Goal: Find specific page/section: Find specific page/section

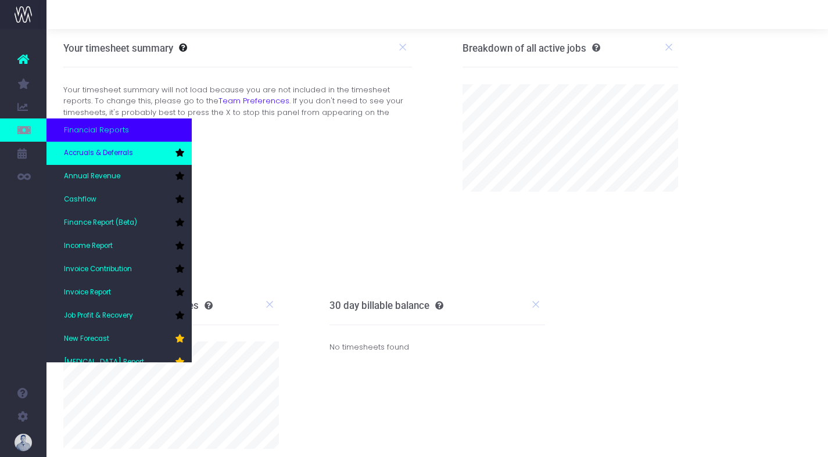
scroll to position [58, 0]
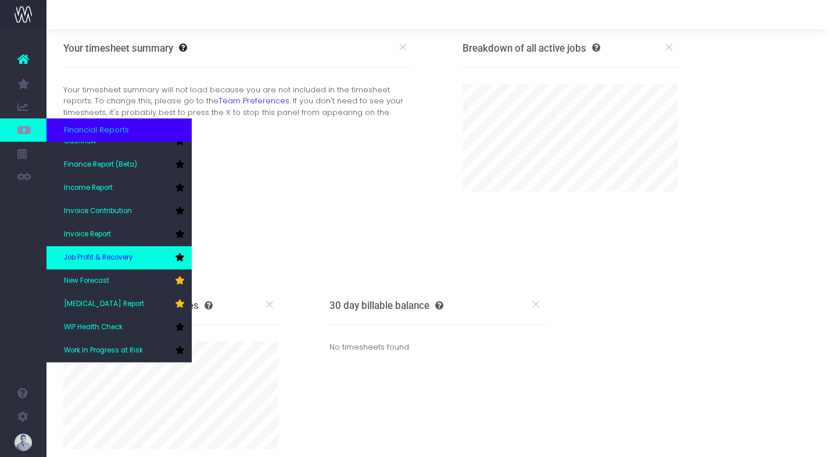
click at [107, 263] on link "Job Profit & Recovery" at bounding box center [118, 257] width 145 height 23
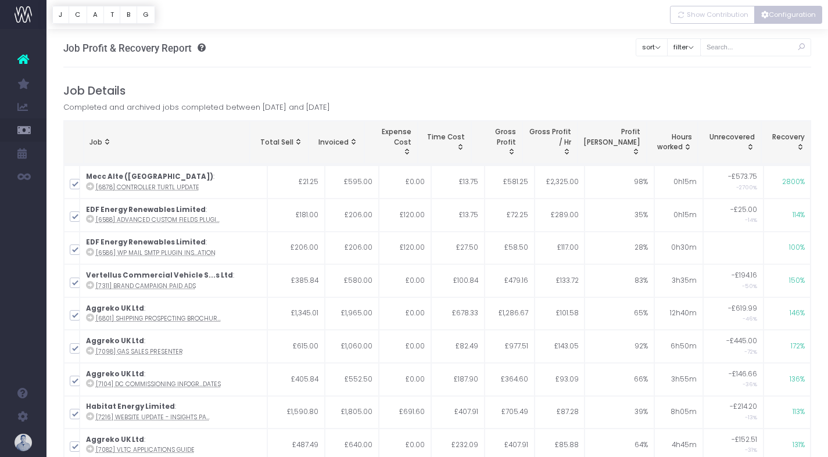
click at [778, 17] on button "Configuration" at bounding box center [788, 15] width 68 height 18
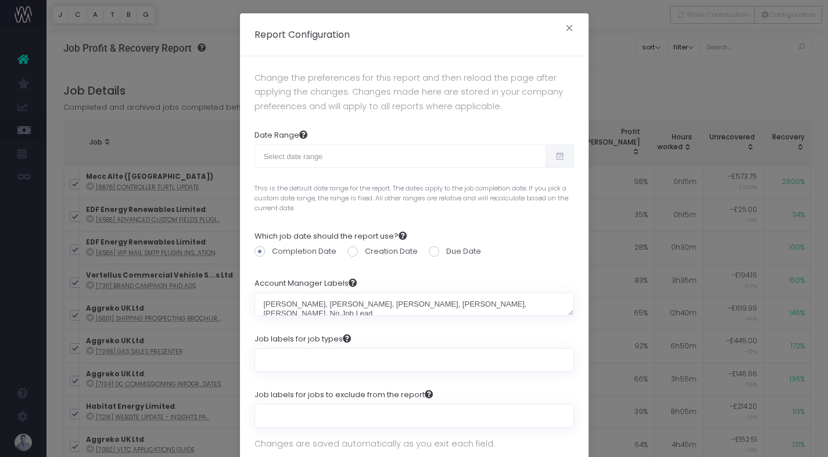
scroll to position [82, 0]
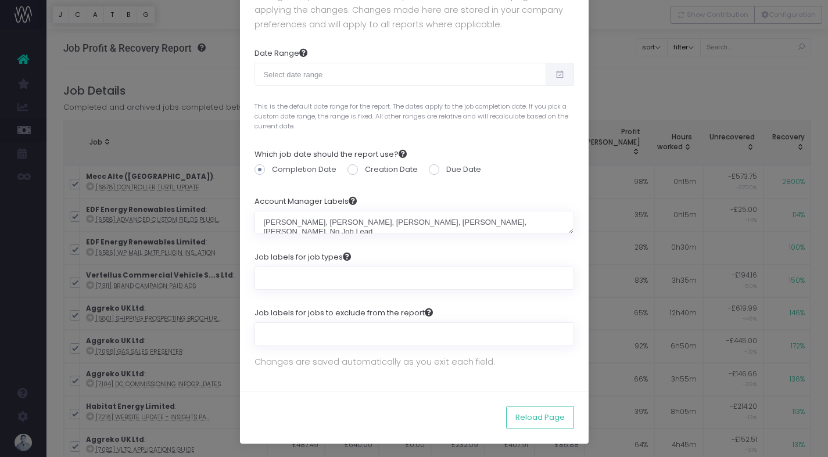
click at [678, 33] on div "Report Configuration × Change the preferences for this report and then reload t…" at bounding box center [414, 228] width 828 height 457
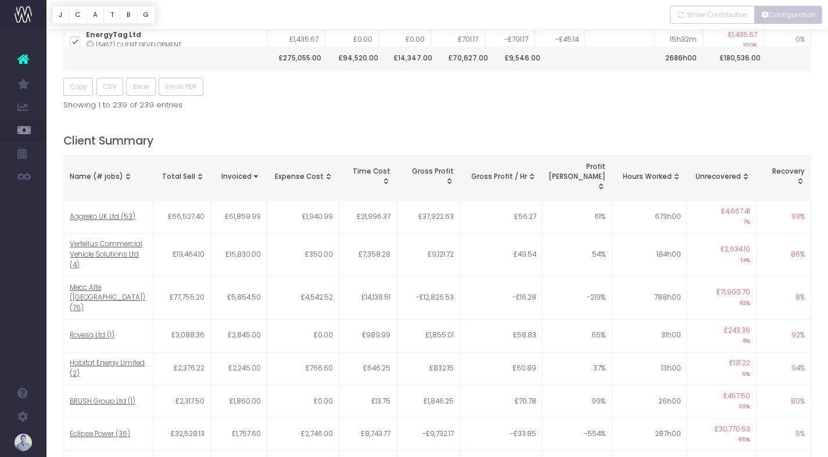
scroll to position [412, 0]
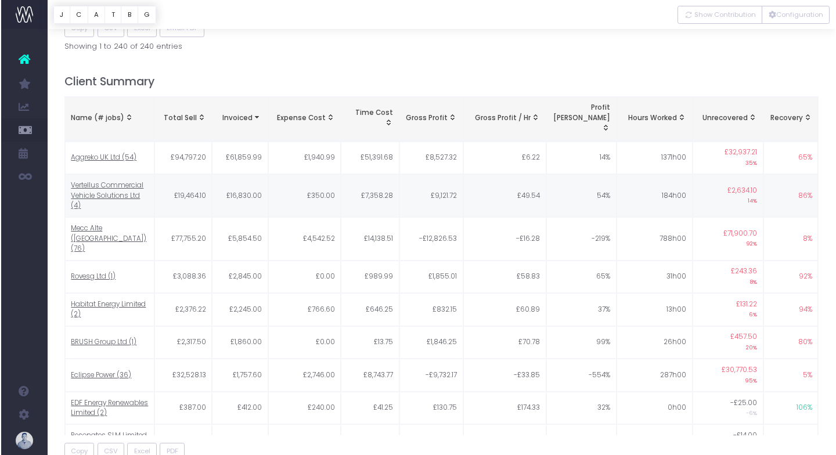
scroll to position [477, 0]
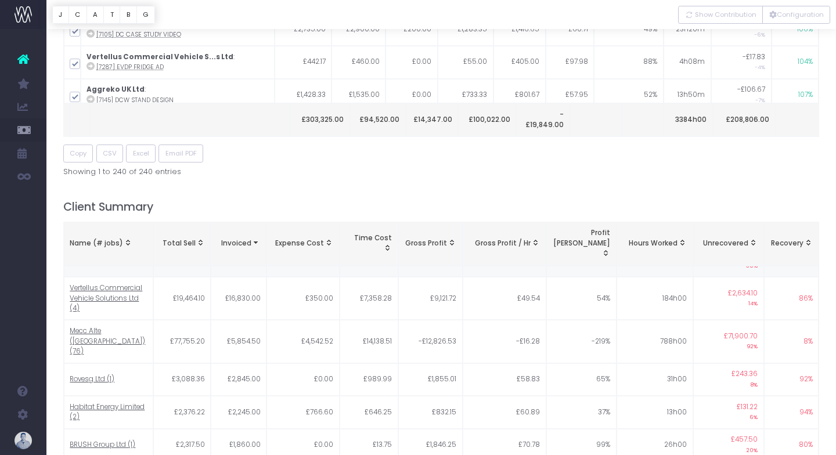
scroll to position [0, 0]
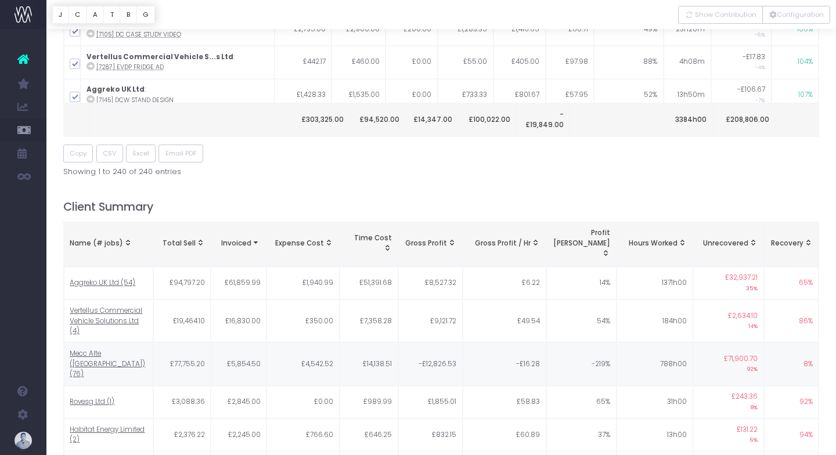
click at [121, 349] on span "Mecc Alte ([GEOGRAPHIC_DATA]) (76)" at bounding box center [108, 364] width 77 height 31
type input ""Mecc Alte (UK)""
